Goal: Transaction & Acquisition: Book appointment/travel/reservation

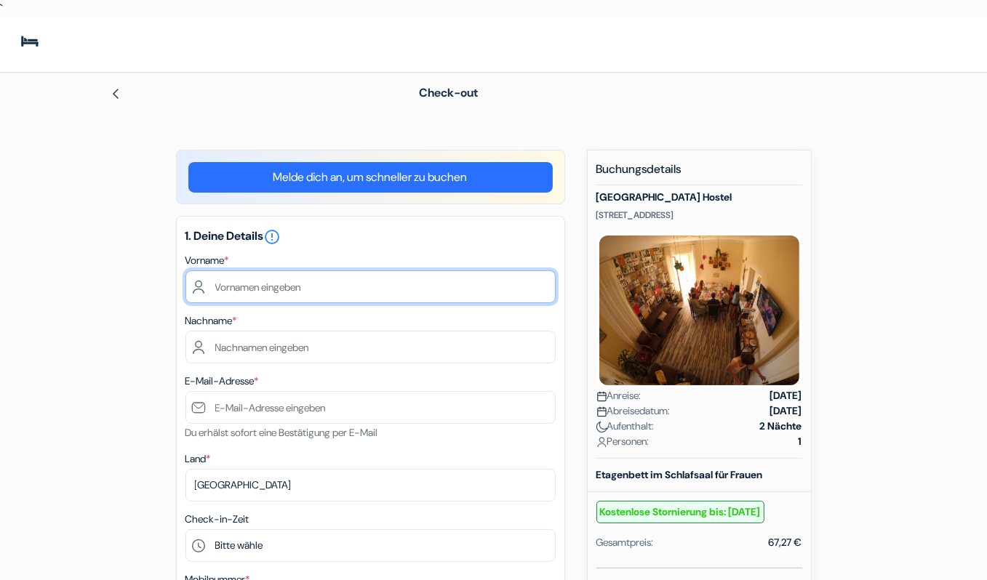
click at [309, 283] on input "text" at bounding box center [370, 287] width 370 height 33
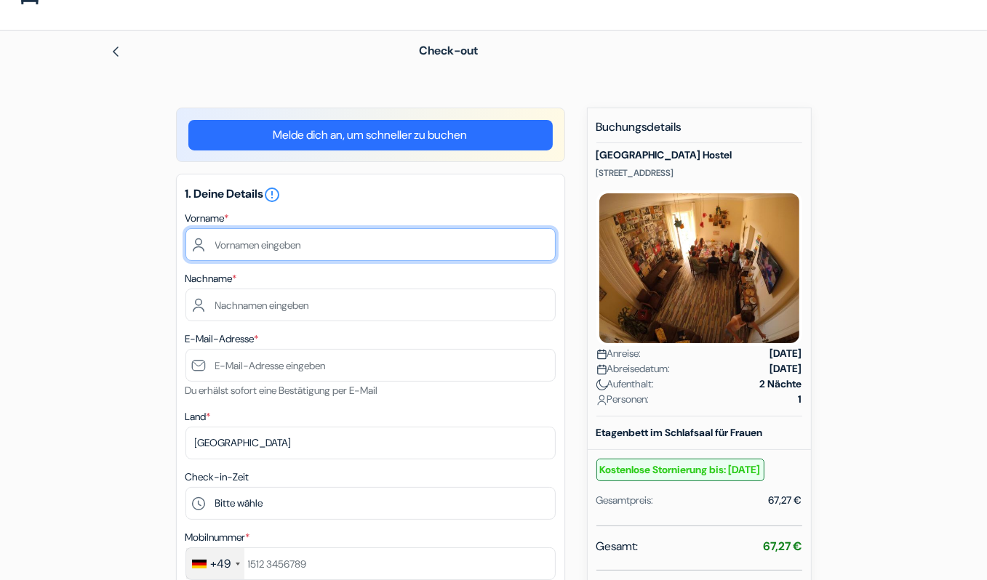
scroll to position [73, 0]
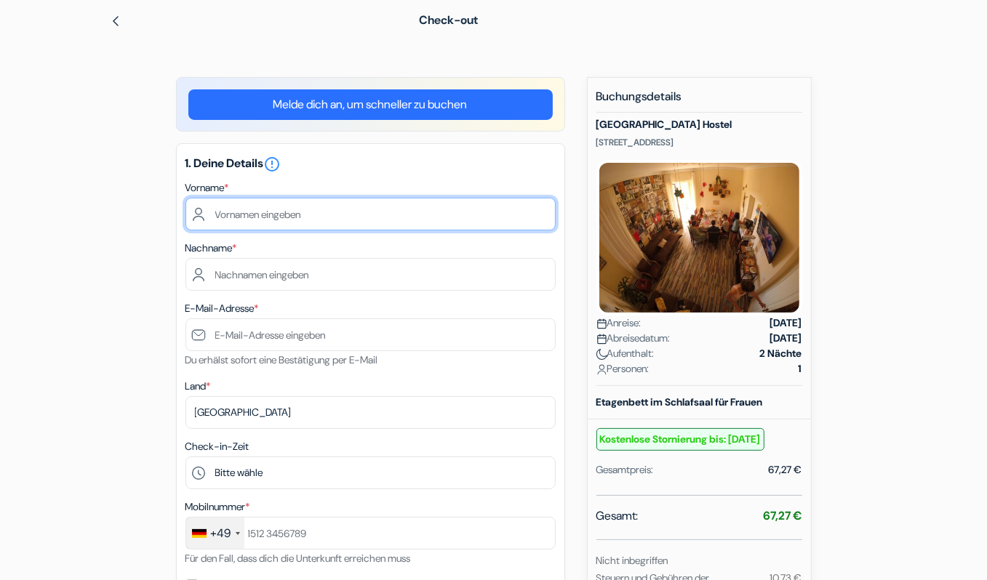
click at [272, 212] on input "text" at bounding box center [370, 214] width 370 height 33
type input "[PERSON_NAME]"
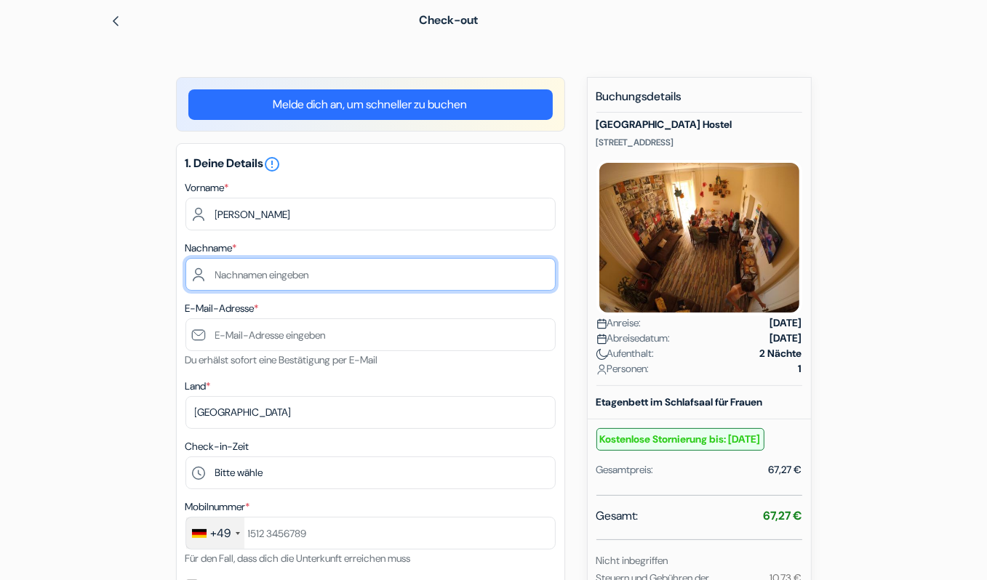
type input "Bettsteller"
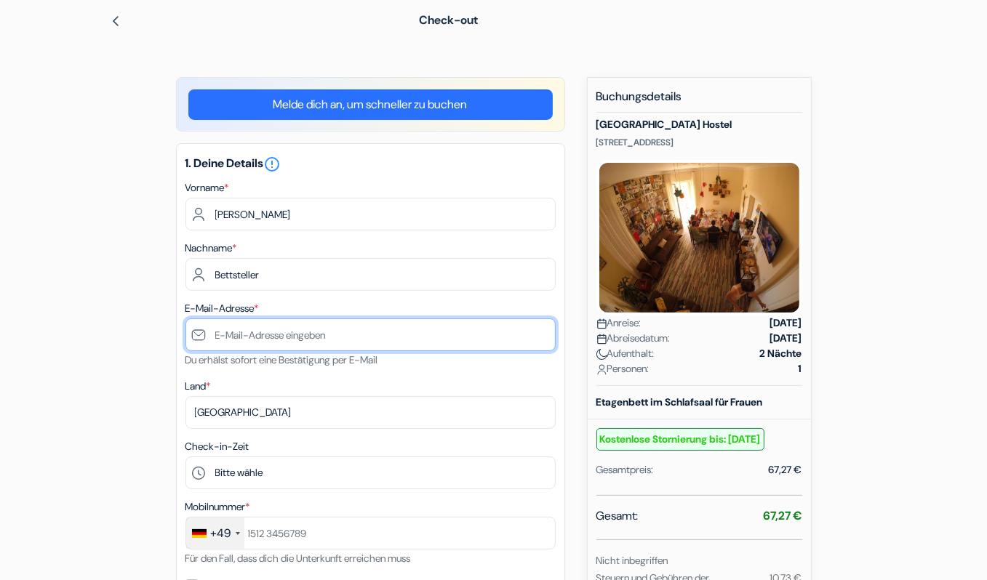
type input "[PERSON_NAME][EMAIL_ADDRESS][DOMAIN_NAME]"
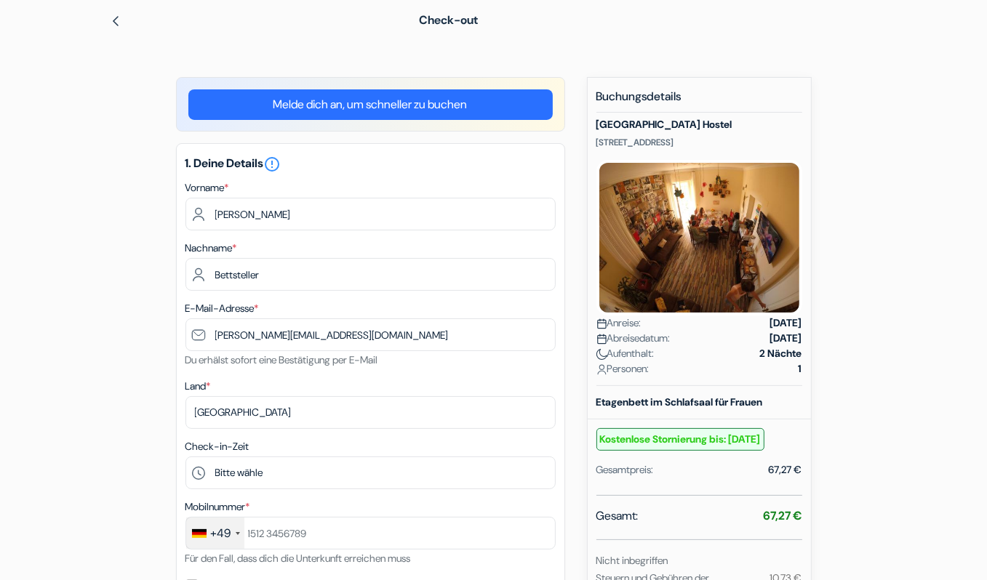
type input "01738664857"
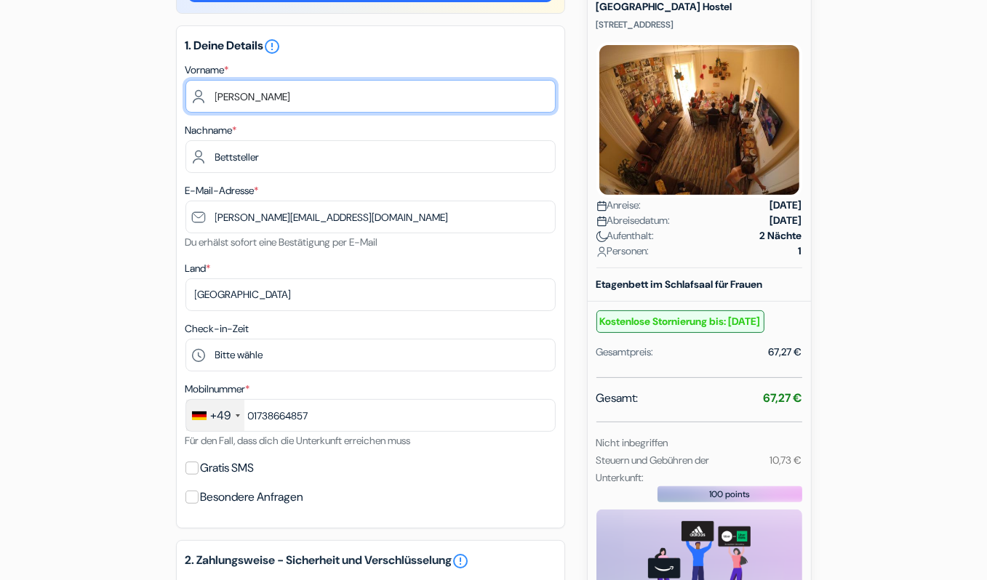
scroll to position [218, 0]
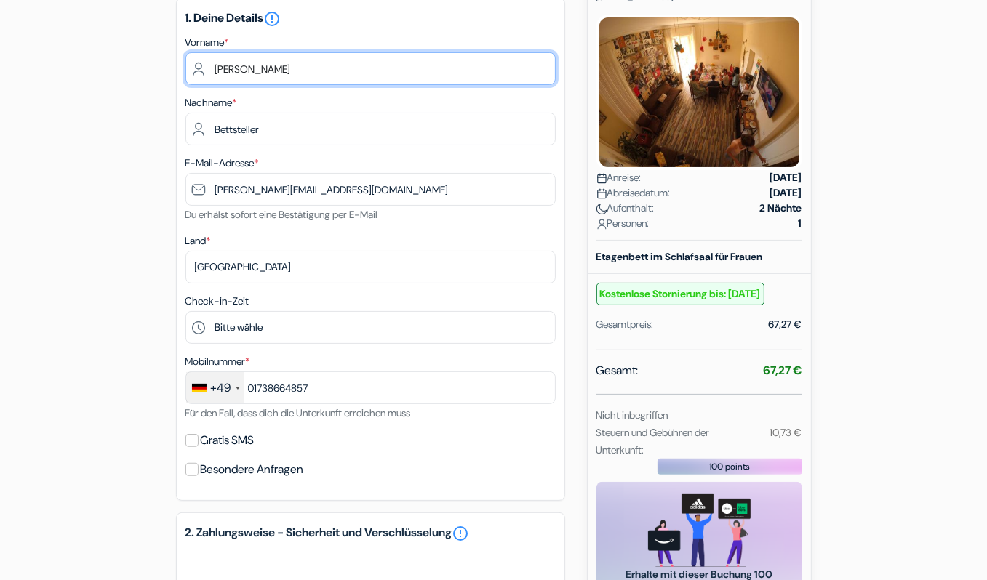
click at [271, 60] on input "[PERSON_NAME]" at bounding box center [370, 68] width 370 height 33
click at [276, 68] on input "text" at bounding box center [370, 68] width 370 height 33
type input "[PERSON_NAME]"
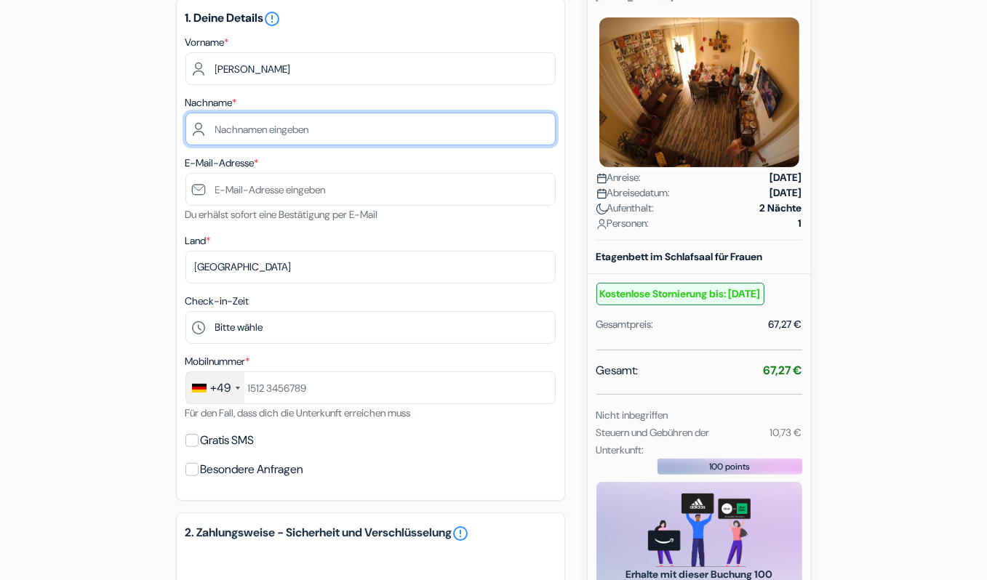
type input "Bettsteller"
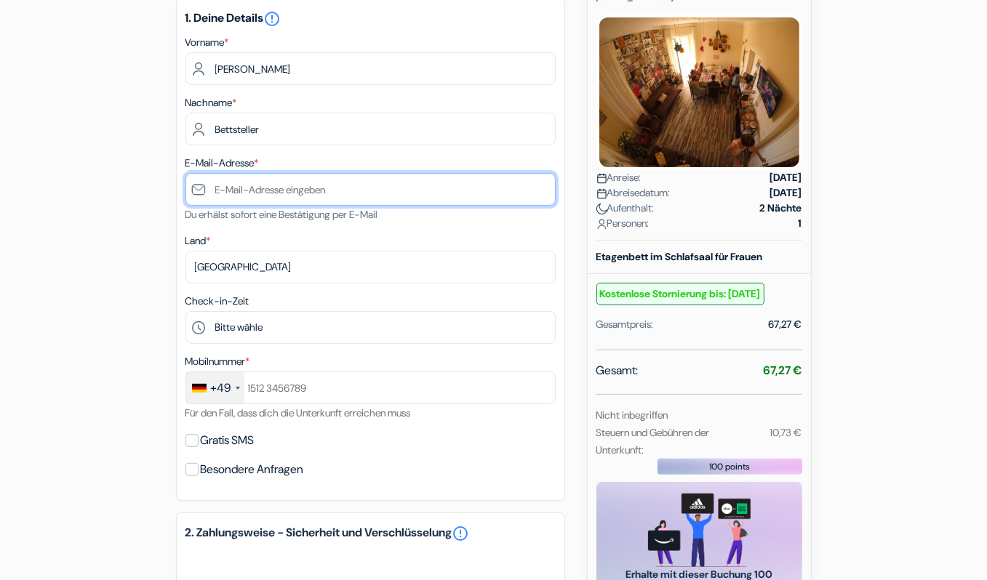
type input "[PERSON_NAME][EMAIL_ADDRESS][DOMAIN_NAME]"
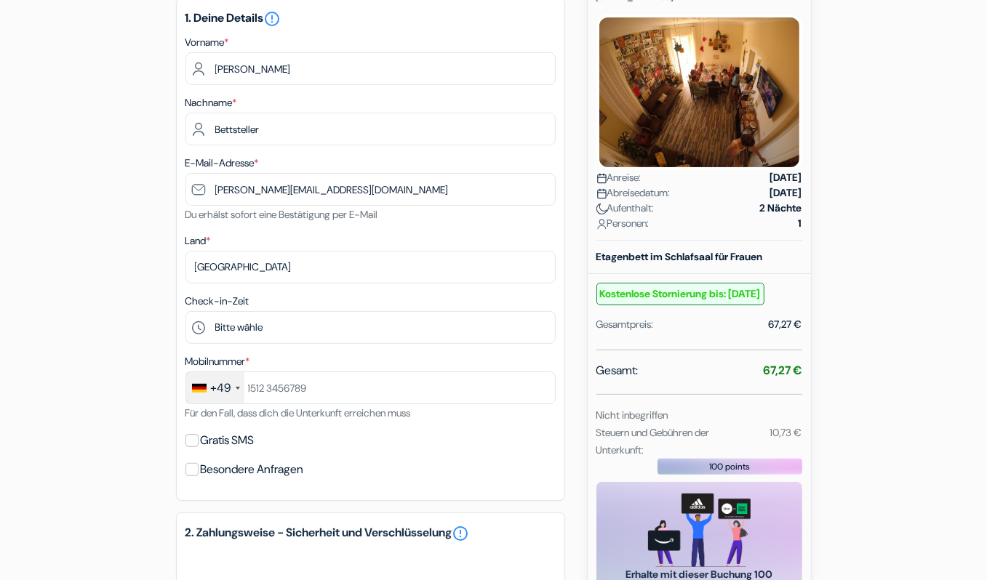
type input "01738664857"
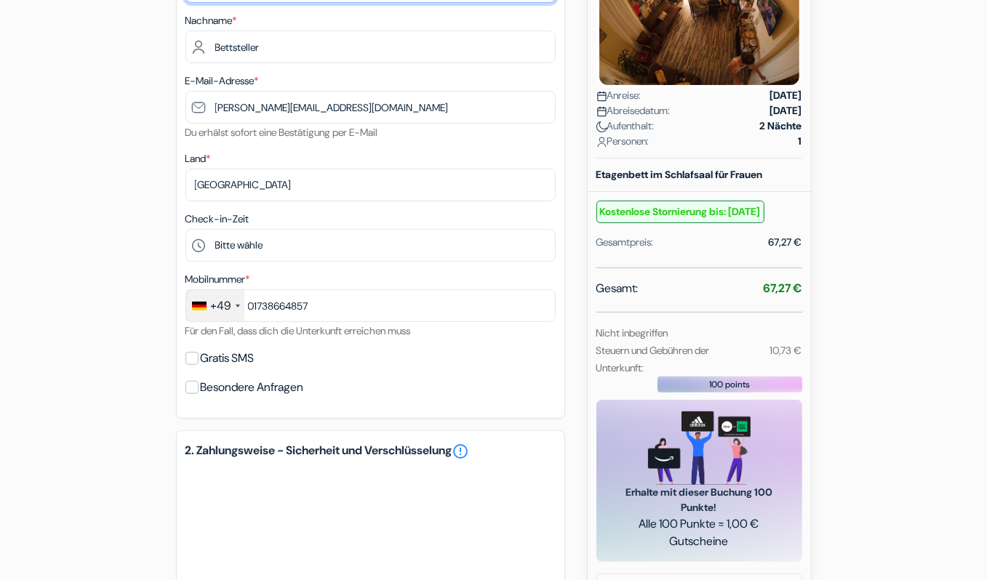
scroll to position [436, 0]
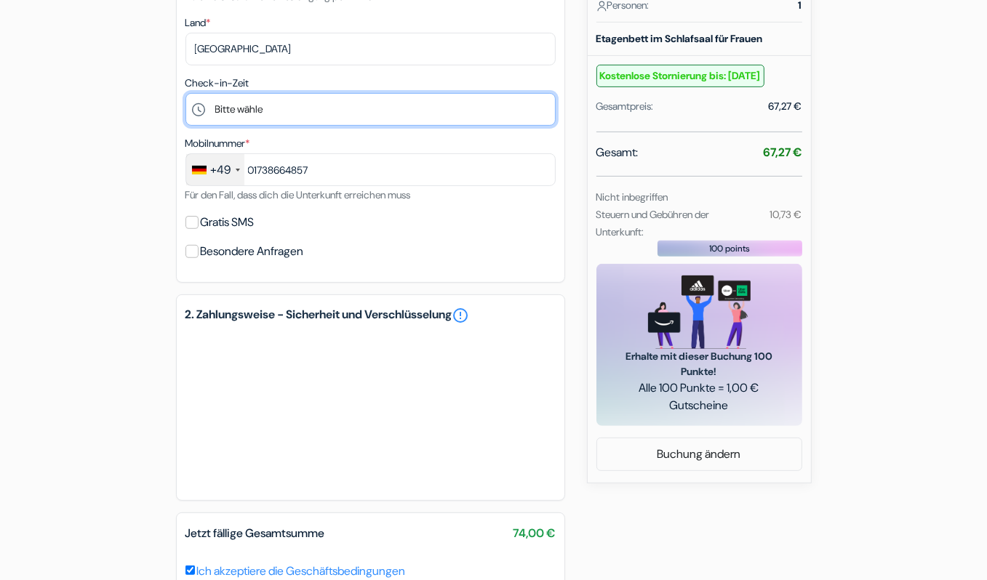
click at [235, 104] on select "Bitte wähle 14:00 15:00 16:00 17:00 18:00 19:00 20:00 21:00 22:00" at bounding box center [370, 109] width 370 height 33
select select "17"
click at [185, 93] on select "Bitte wähle 14:00 15:00 16:00 17:00 18:00 19:00 20:00 21:00 22:00" at bounding box center [370, 109] width 370 height 33
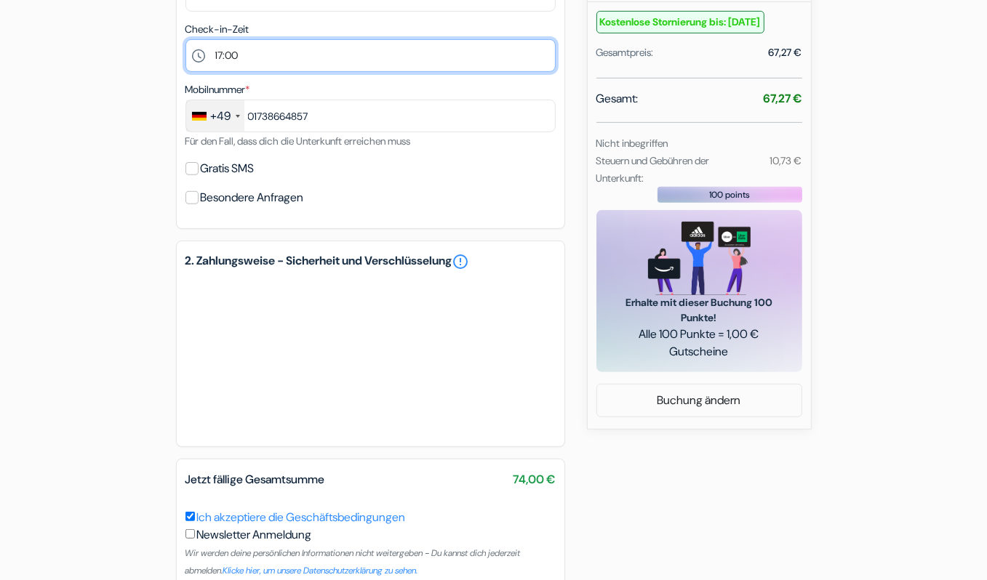
scroll to position [563, 0]
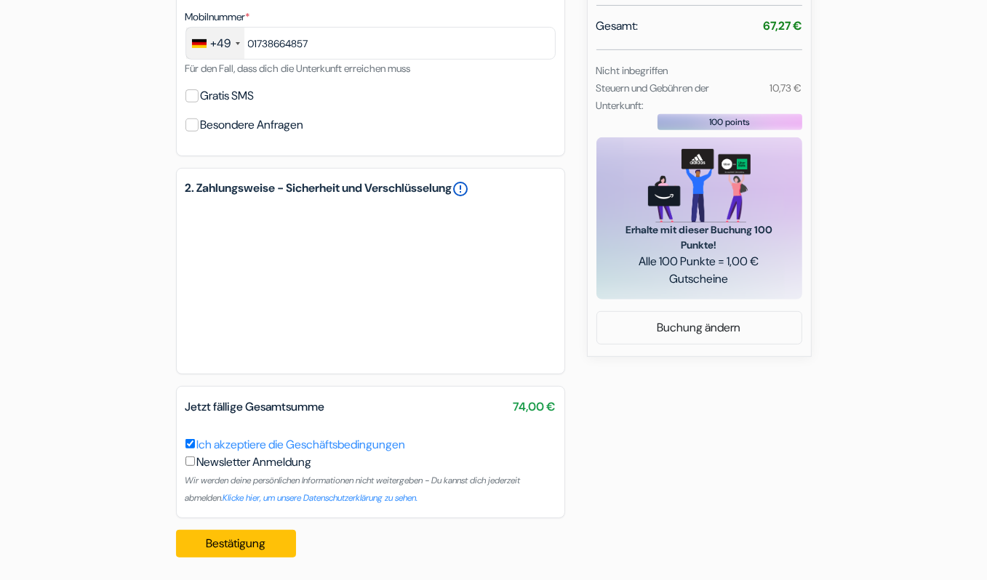
click at [470, 188] on link "error_outline" at bounding box center [460, 188] width 17 height 17
click at [123, 337] on div "add_box [GEOGRAPHIC_DATA] [STREET_ADDRESS] Details zur Unterkunft X" at bounding box center [493, 78] width 829 height 983
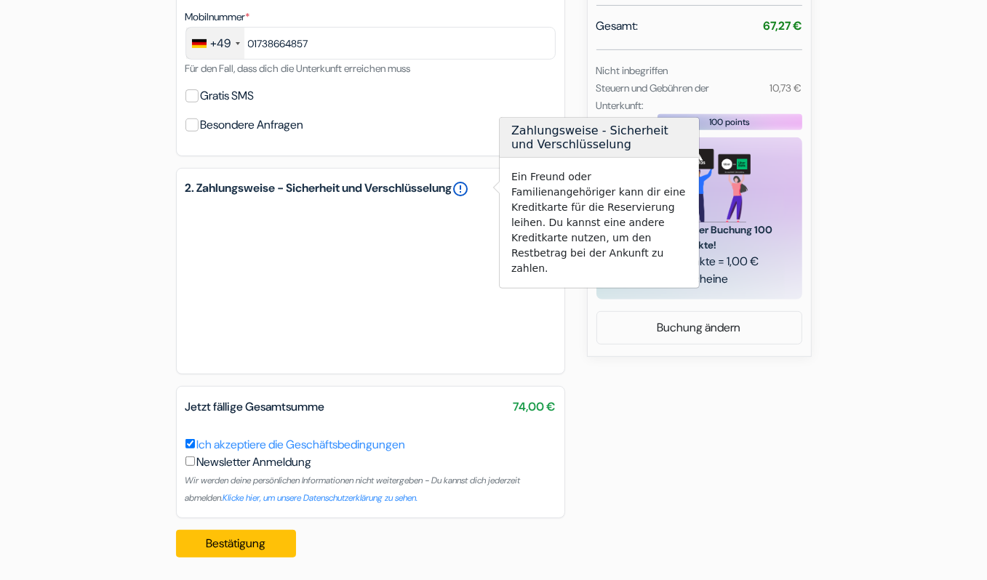
click at [470, 187] on link "error_outline" at bounding box center [460, 188] width 17 height 17
click at [80, 238] on form "Check-out add_box [GEOGRAPHIC_DATA] [STREET_ADDRESS]" at bounding box center [493, 21] width 987 height 1023
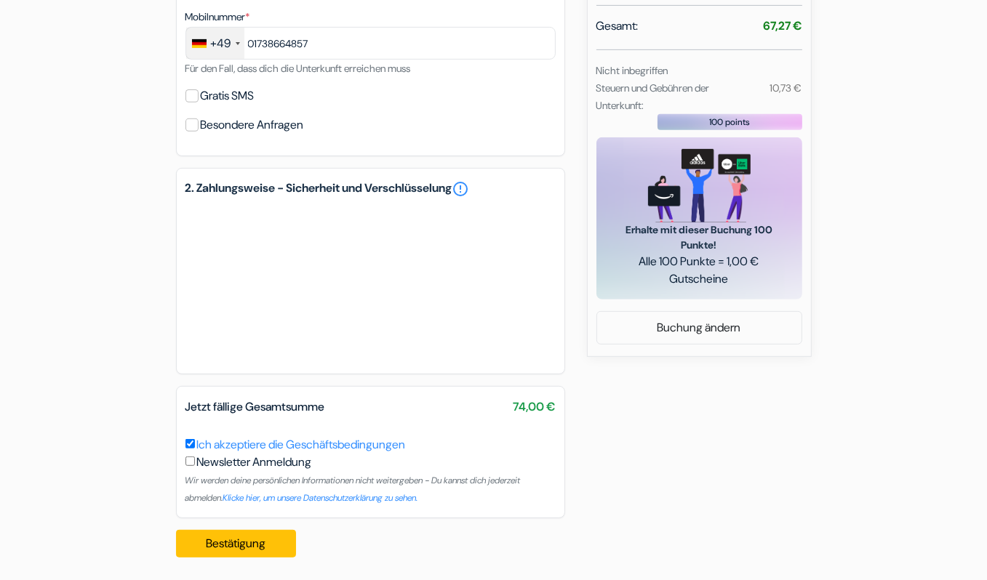
click at [731, 471] on div "add_box [GEOGRAPHIC_DATA] [STREET_ADDRESS] Details zur Unterkunft X" at bounding box center [493, 78] width 829 height 983
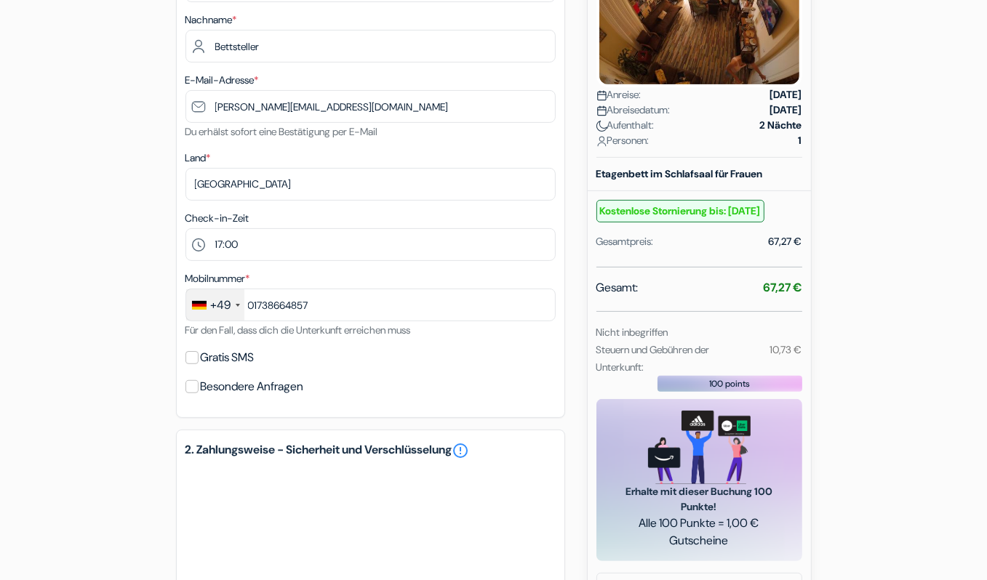
scroll to position [127, 0]
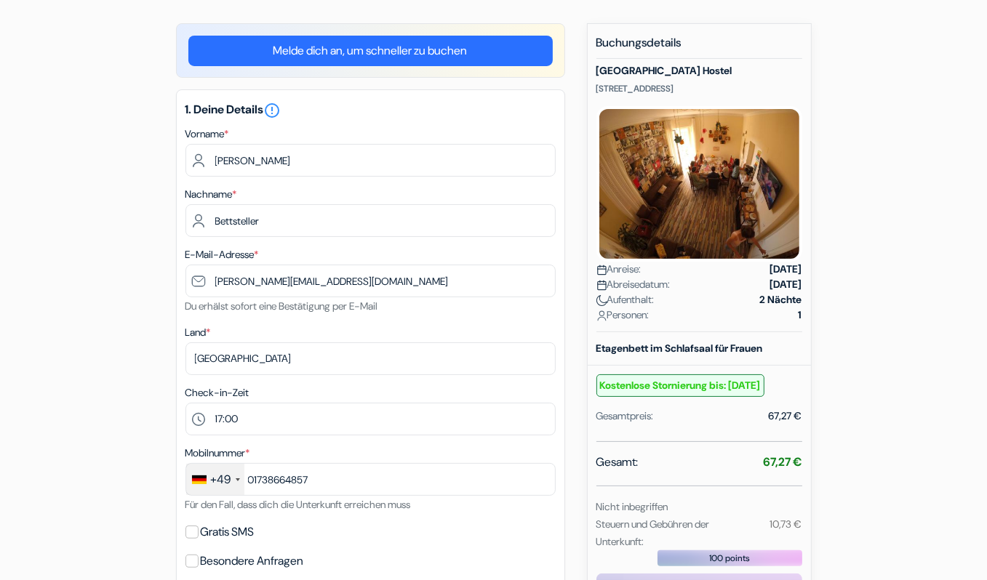
click at [961, 274] on form "Check-out add_box [GEOGRAPHIC_DATA] [STREET_ADDRESS]" at bounding box center [493, 457] width 987 height 1023
